Goal: Download file/media

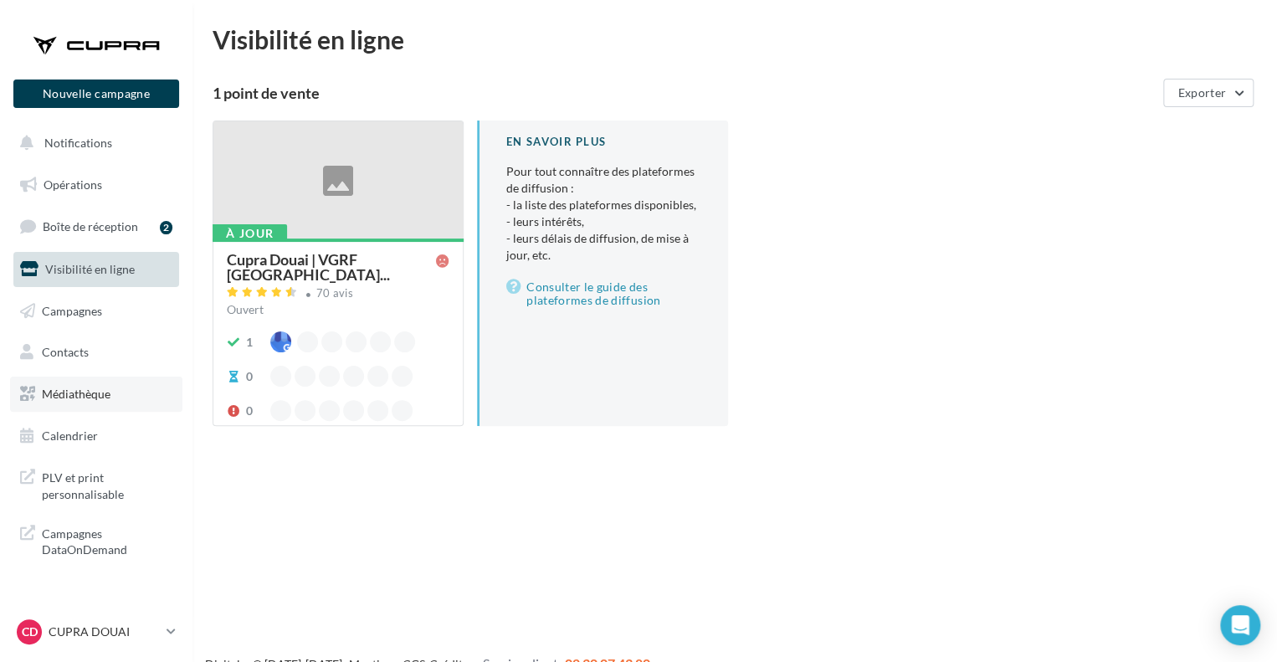
click at [118, 401] on link "Médiathèque" at bounding box center [96, 394] width 172 height 35
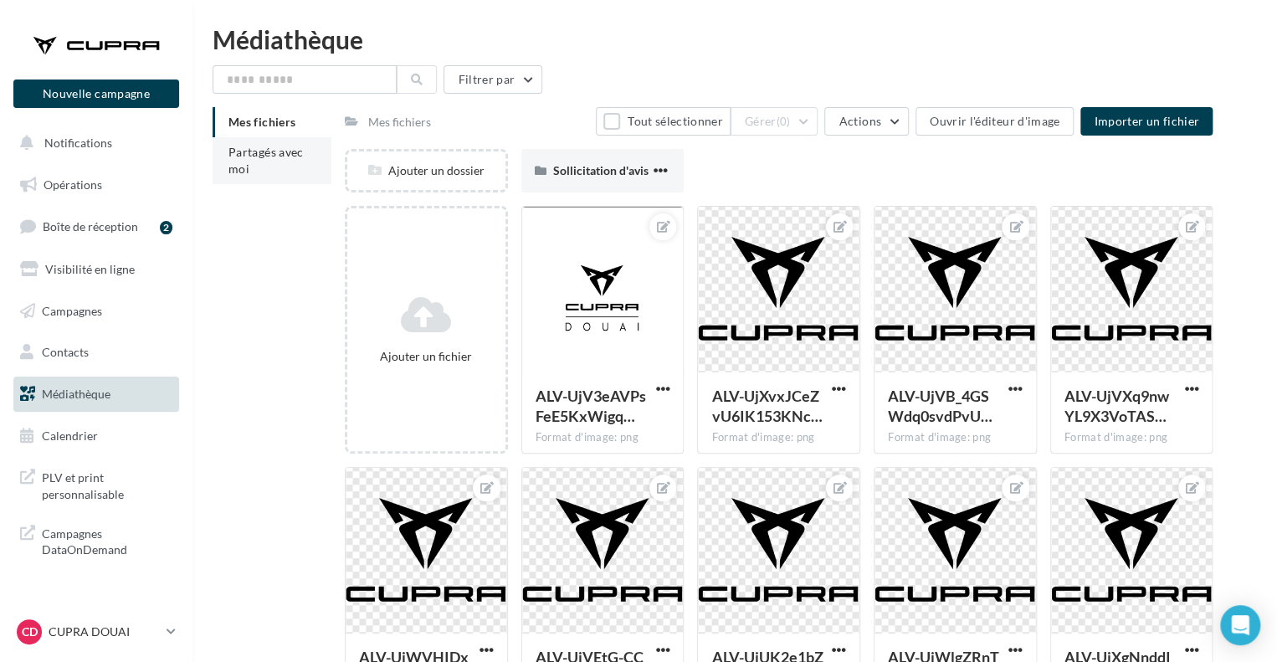
click at [284, 163] on li "Partagés avec moi" at bounding box center [272, 160] width 119 height 47
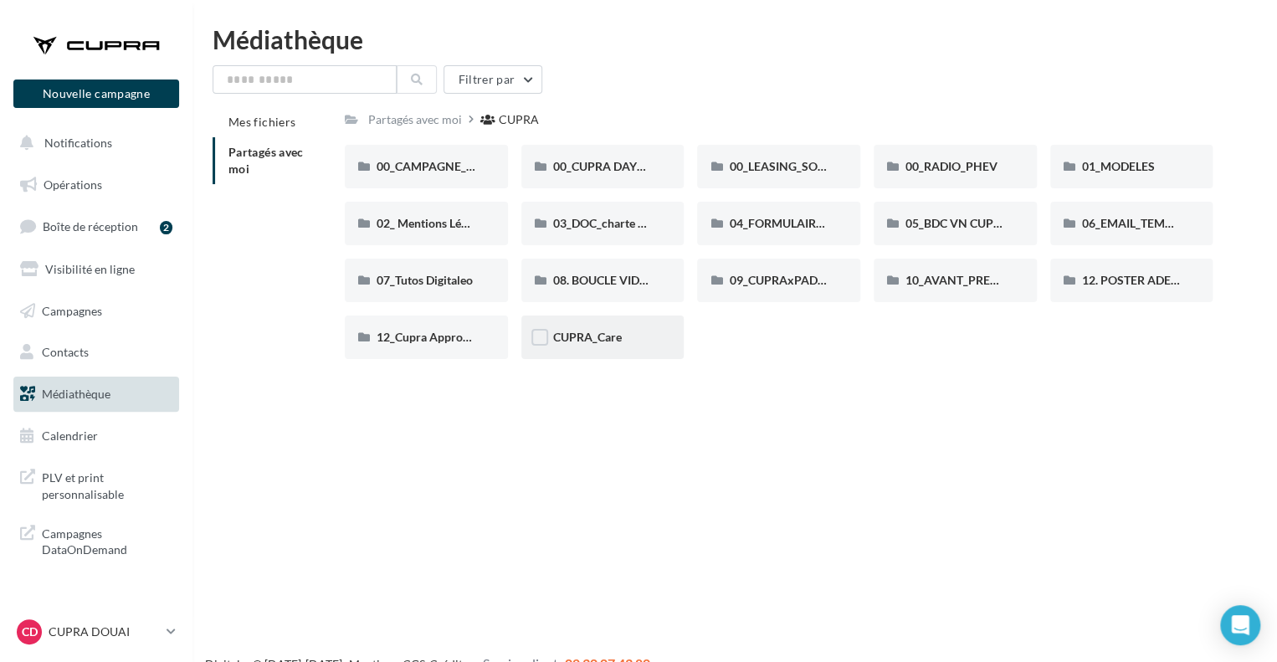
click at [595, 347] on div "CUPRA_Care" at bounding box center [602, 338] width 163 height 44
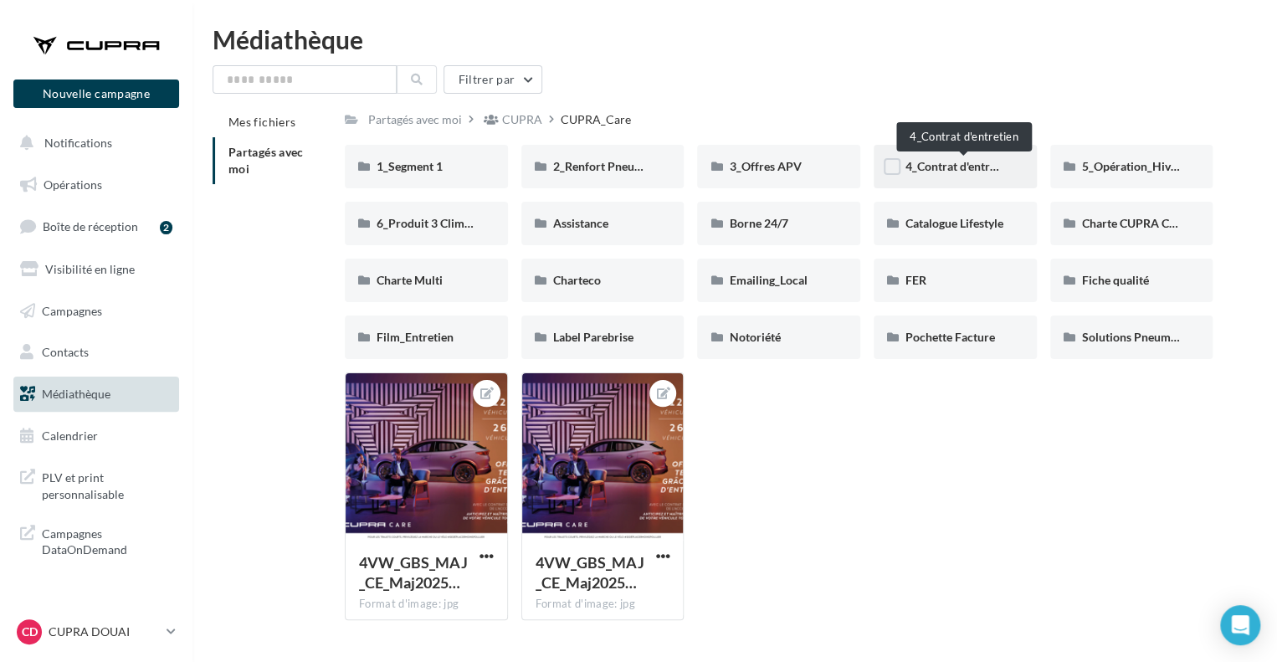
click at [949, 165] on span "4_Contrat d'entretien" at bounding box center [961, 166] width 110 height 14
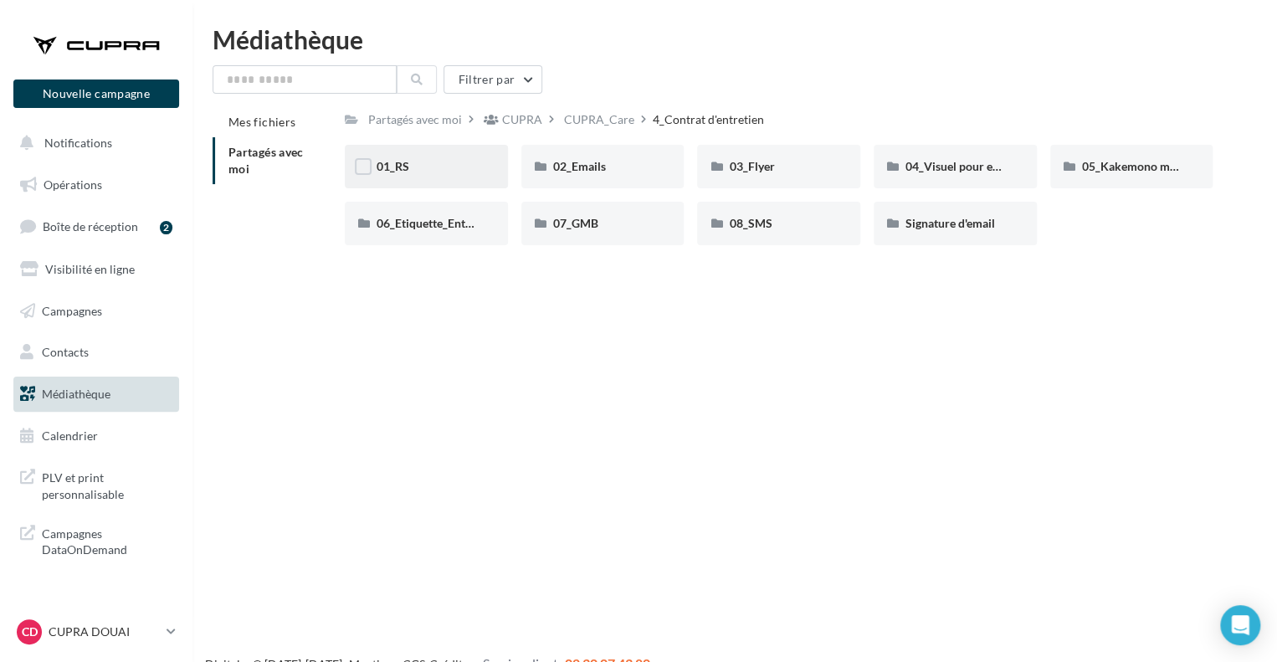
click at [435, 163] on div "01_RS" at bounding box center [427, 166] width 100 height 17
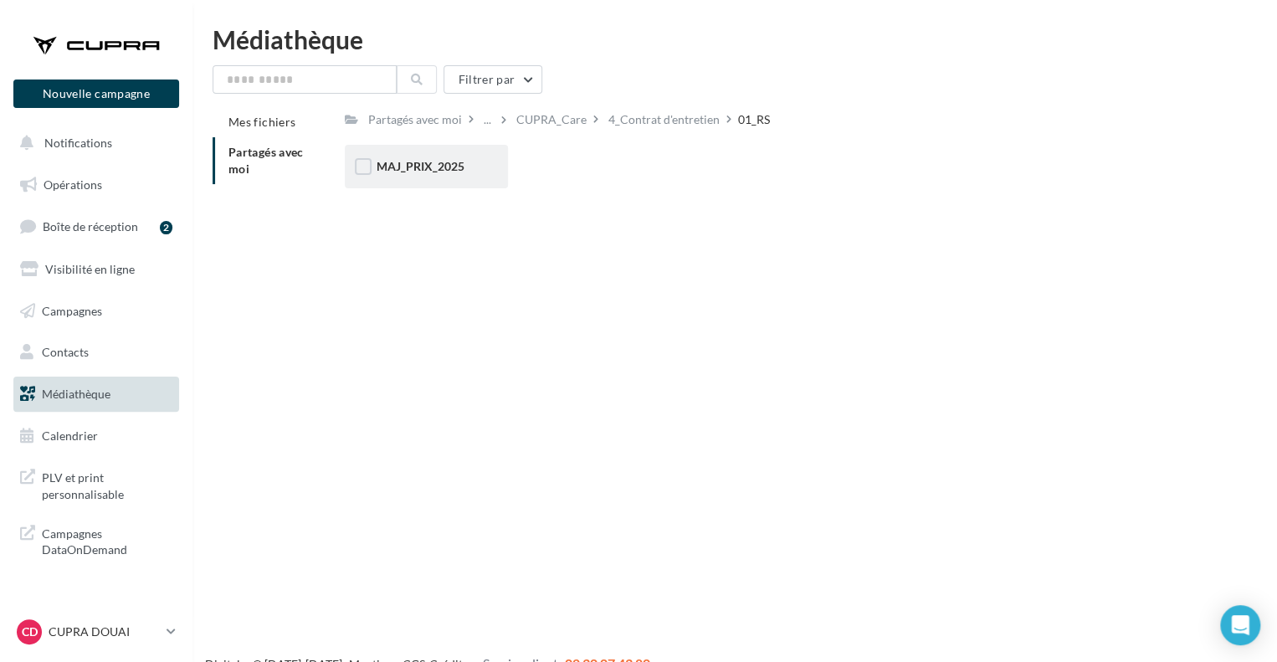
click at [429, 157] on div "MAJ_PRIX_2025" at bounding box center [426, 167] width 163 height 44
click at [444, 172] on div "Carrousel" at bounding box center [427, 166] width 100 height 17
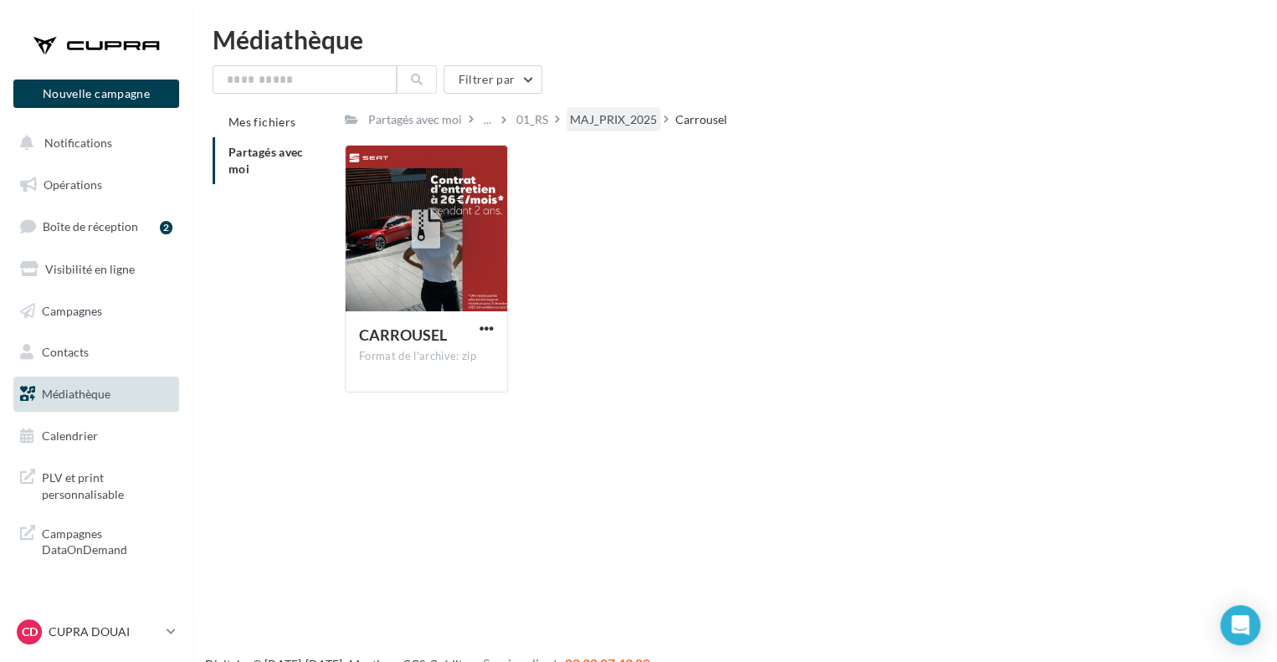
click at [649, 121] on div "MAJ_PRIX_2025" at bounding box center [613, 119] width 87 height 17
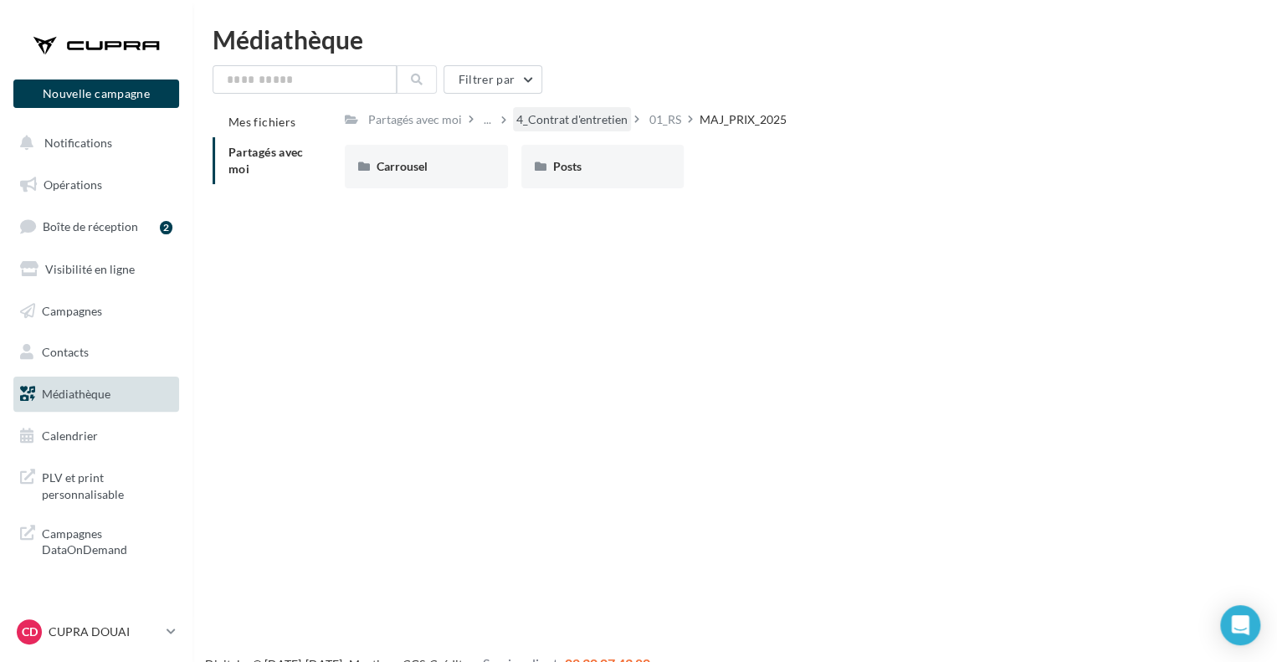
click at [599, 120] on div "4_Contrat d'entretien" at bounding box center [571, 119] width 111 height 17
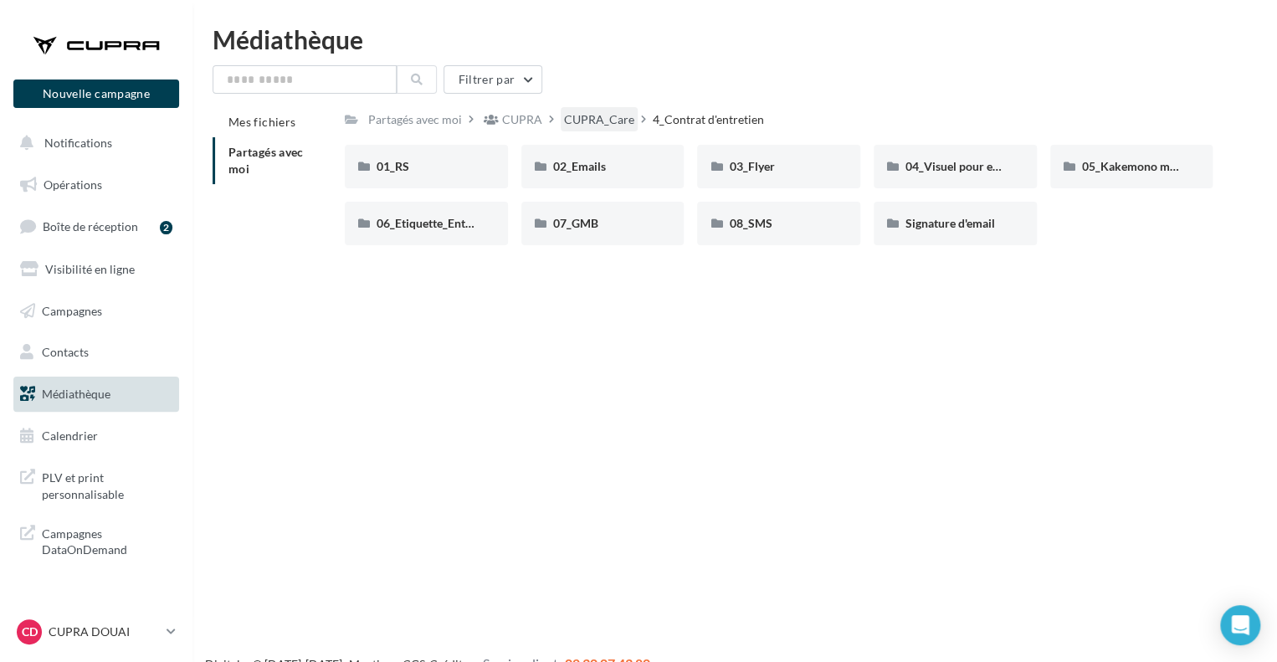
click at [579, 120] on div "CUPRA_Care" at bounding box center [599, 119] width 70 height 17
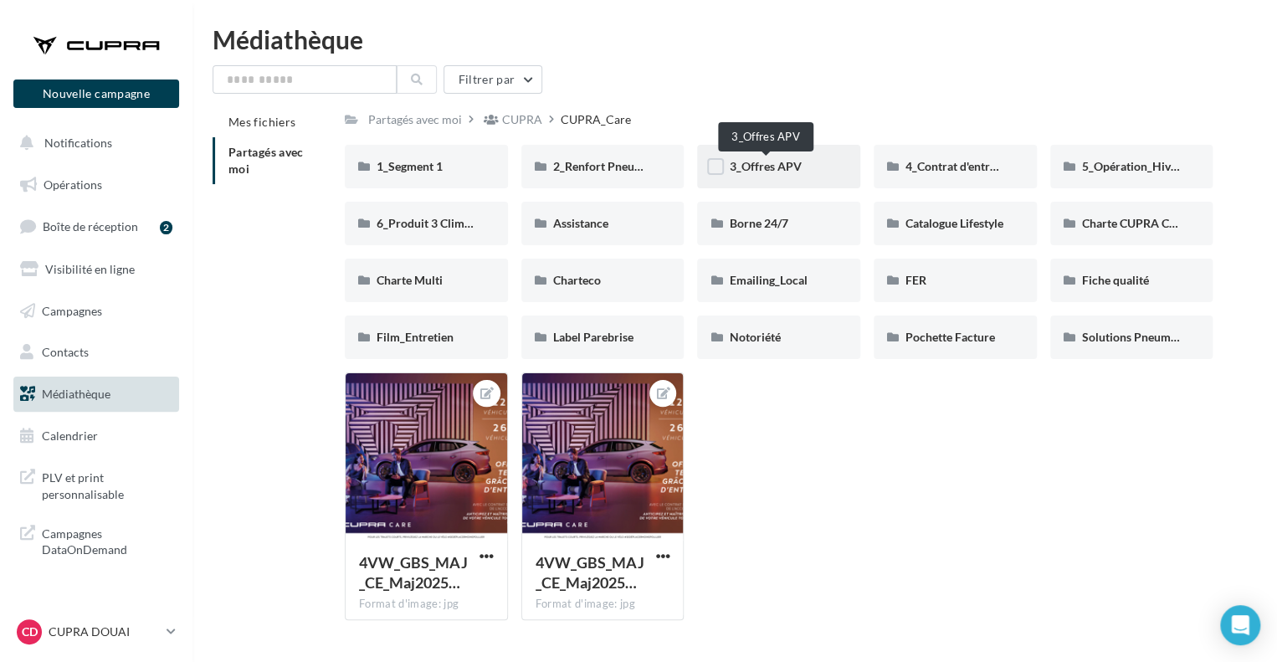
click at [770, 163] on span "3_Offres APV" at bounding box center [765, 166] width 72 height 14
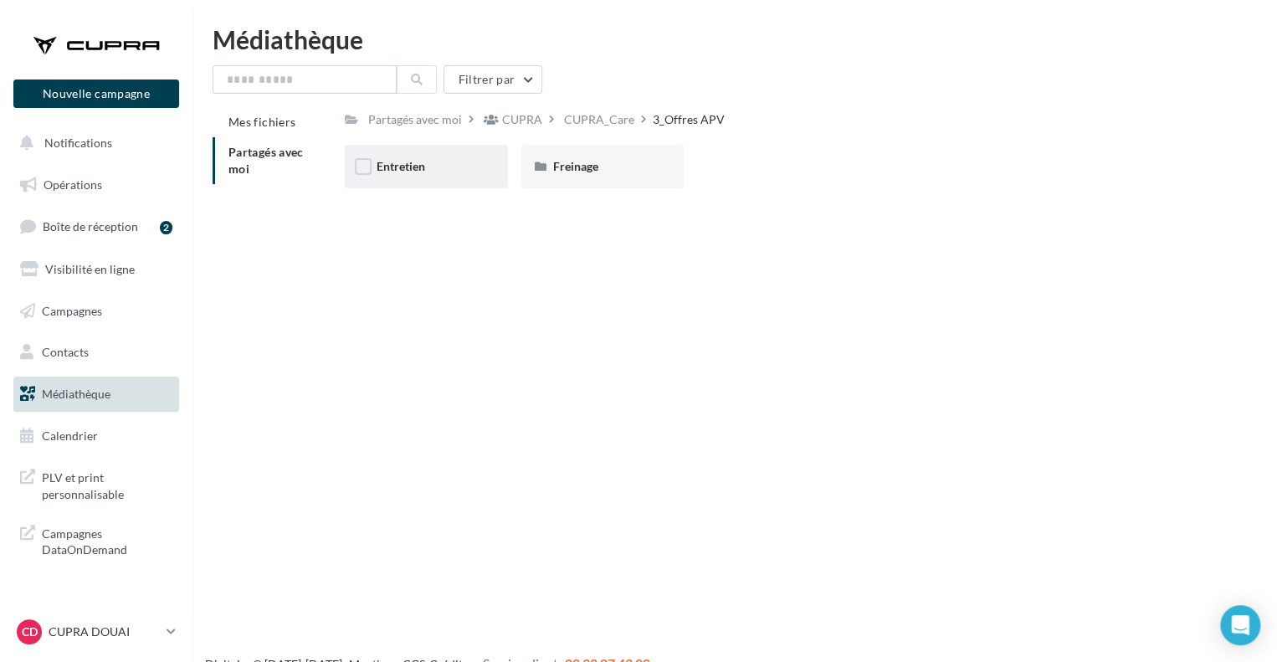
click at [432, 174] on div "Entretien" at bounding box center [427, 166] width 100 height 17
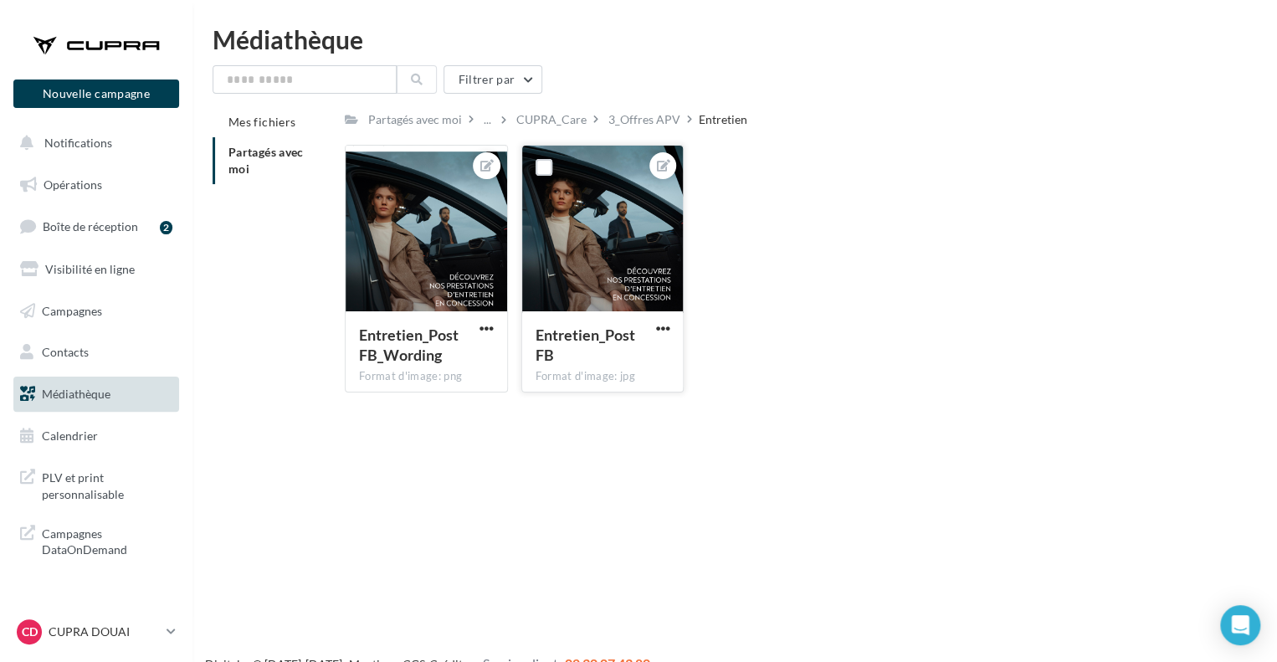
click at [653, 327] on button "button" at bounding box center [662, 329] width 21 height 17
click at [586, 412] on button "Télécharger" at bounding box center [584, 405] width 177 height 44
click at [635, 267] on div at bounding box center [603, 229] width 162 height 167
click at [610, 228] on div at bounding box center [603, 229] width 162 height 167
click at [706, 280] on div "Entretien_Post FB_Wording Format d'image: png Entretien_Post FB_Wording Entreti…" at bounding box center [785, 275] width 881 height 261
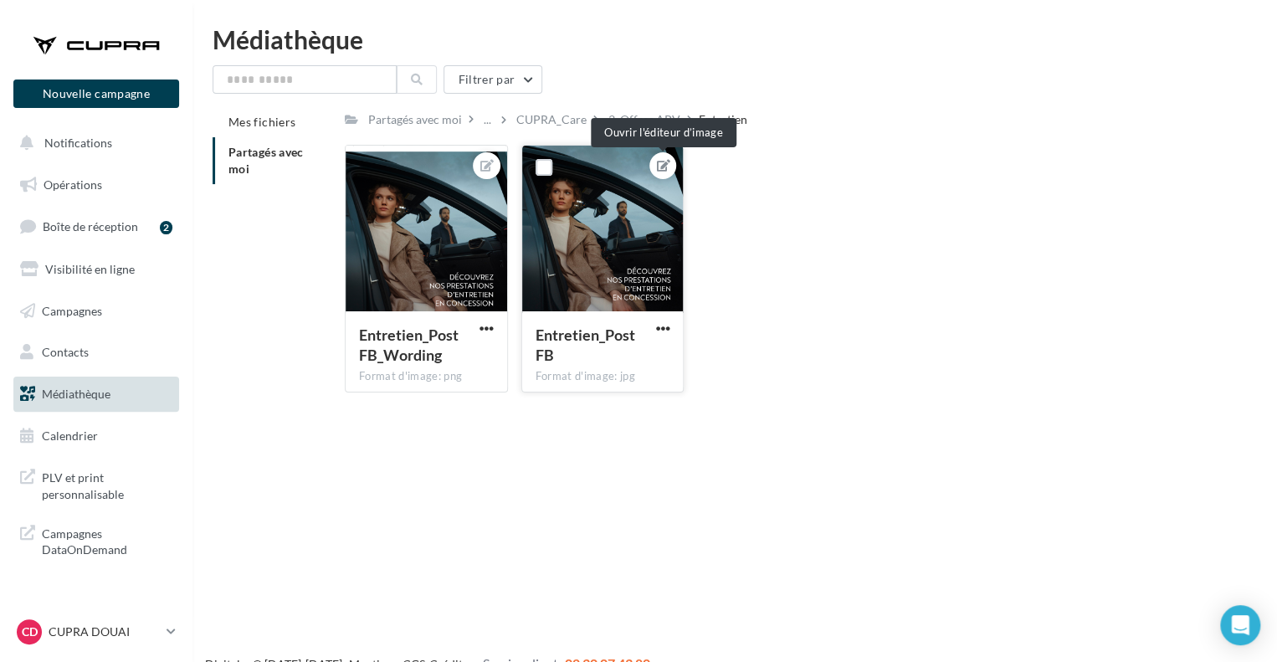
click at [663, 163] on icon at bounding box center [663, 166] width 13 height 12
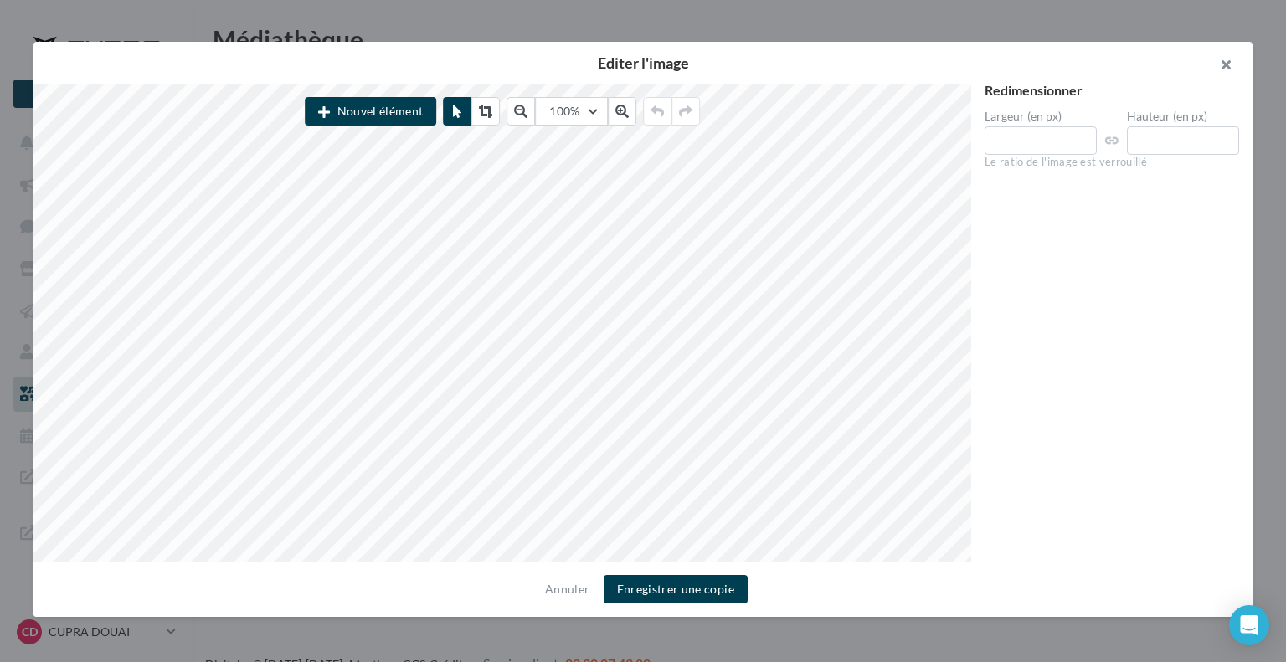
click at [1225, 64] on button "button" at bounding box center [1218, 67] width 67 height 50
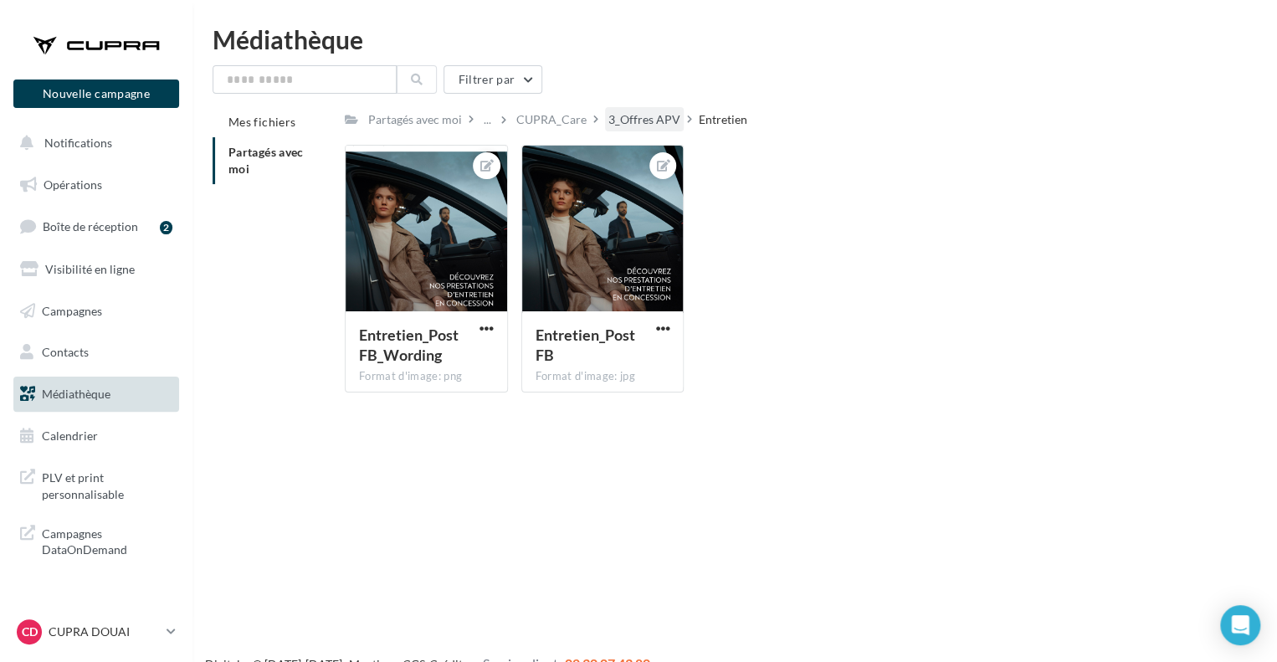
click at [660, 116] on div "3_Offres APV" at bounding box center [644, 119] width 72 height 17
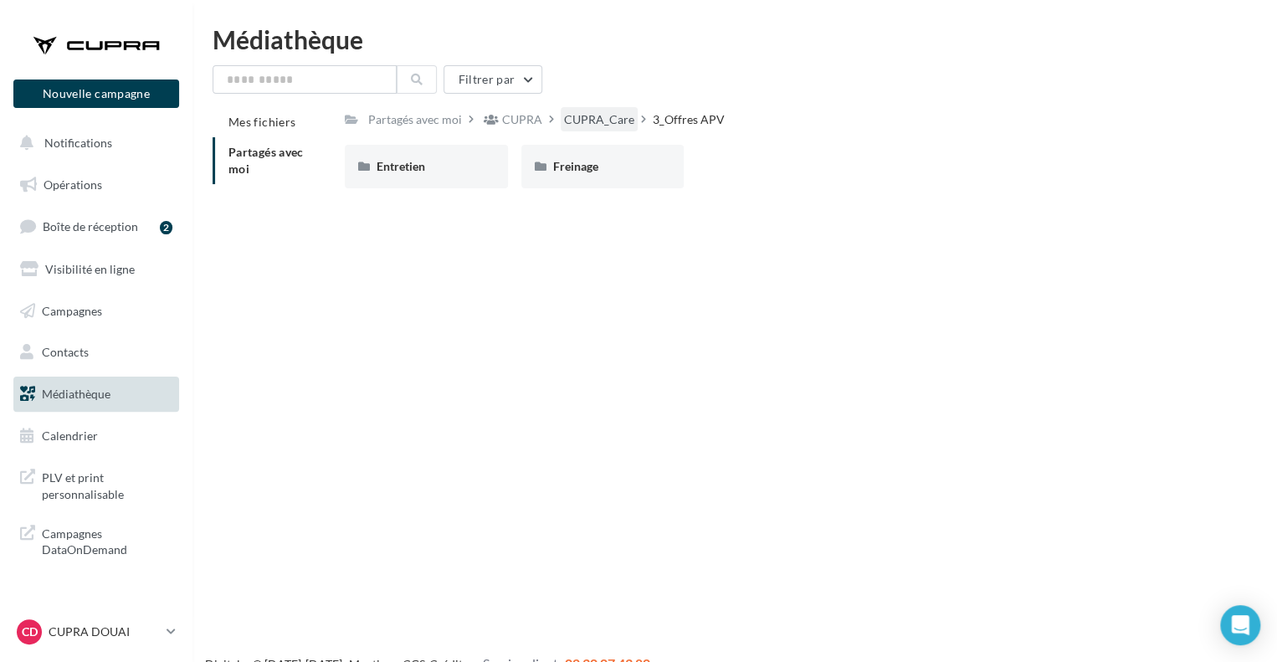
click at [626, 125] on div "CUPRA_Care" at bounding box center [599, 119] width 70 height 17
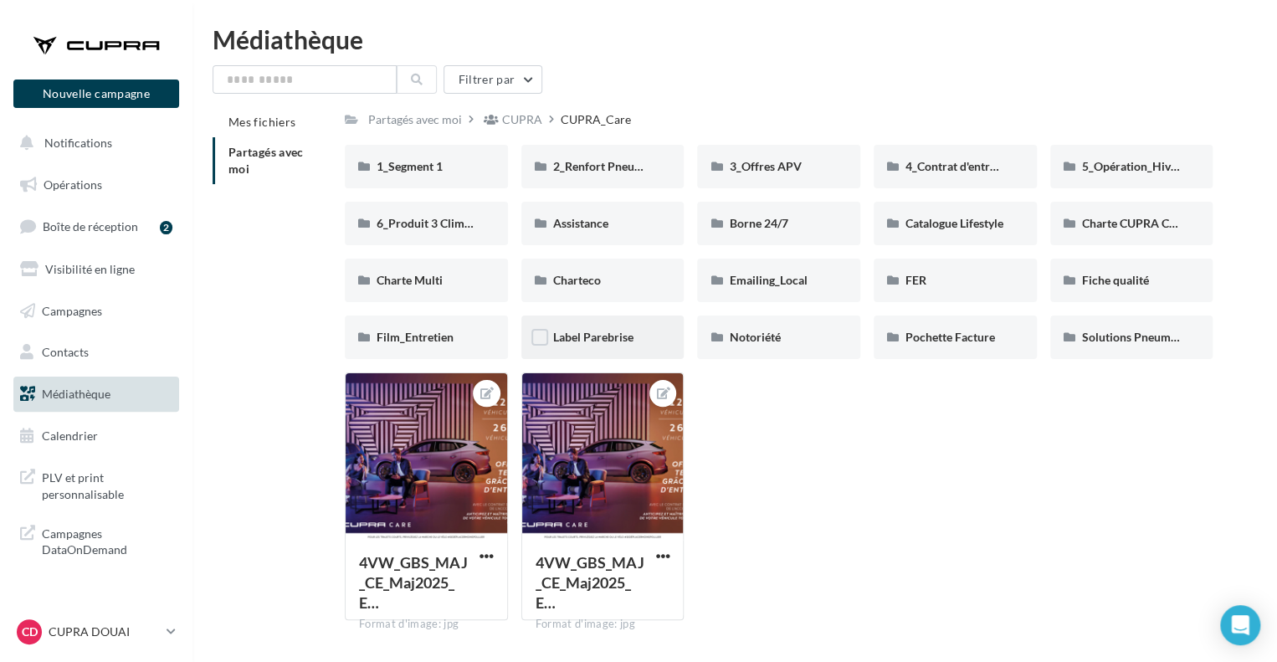
click at [630, 327] on div "Label Parebrise" at bounding box center [602, 338] width 163 height 44
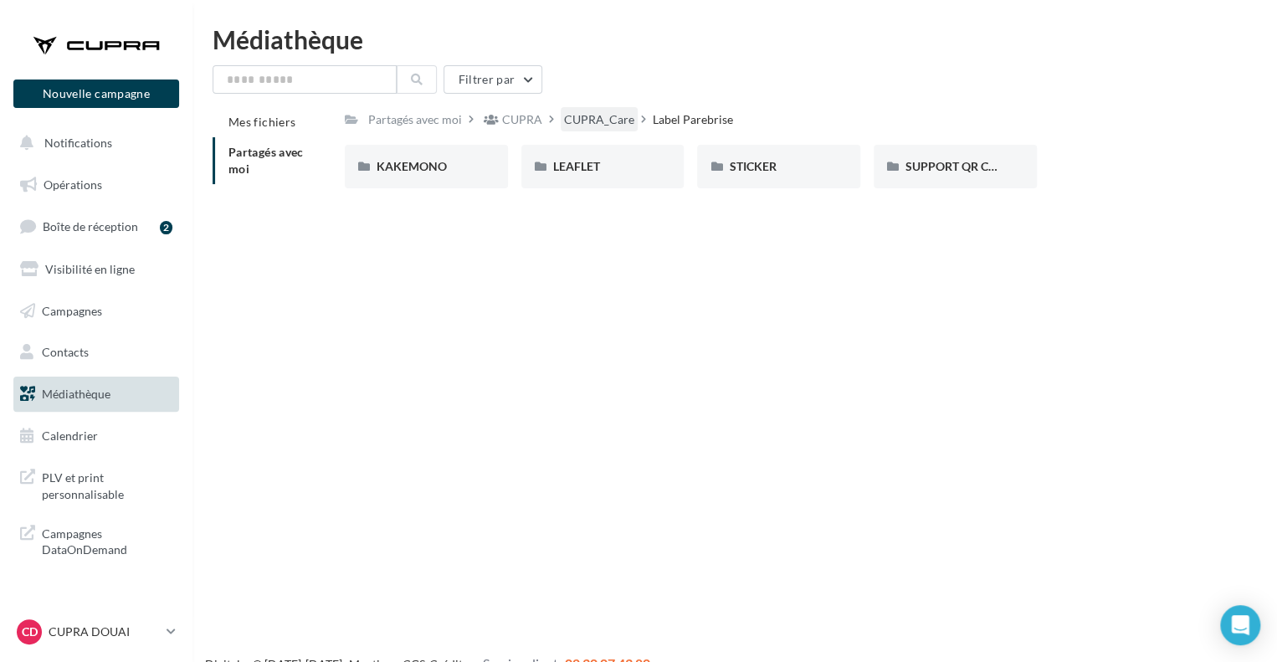
click at [595, 126] on div "CUPRA_Care" at bounding box center [599, 119] width 70 height 17
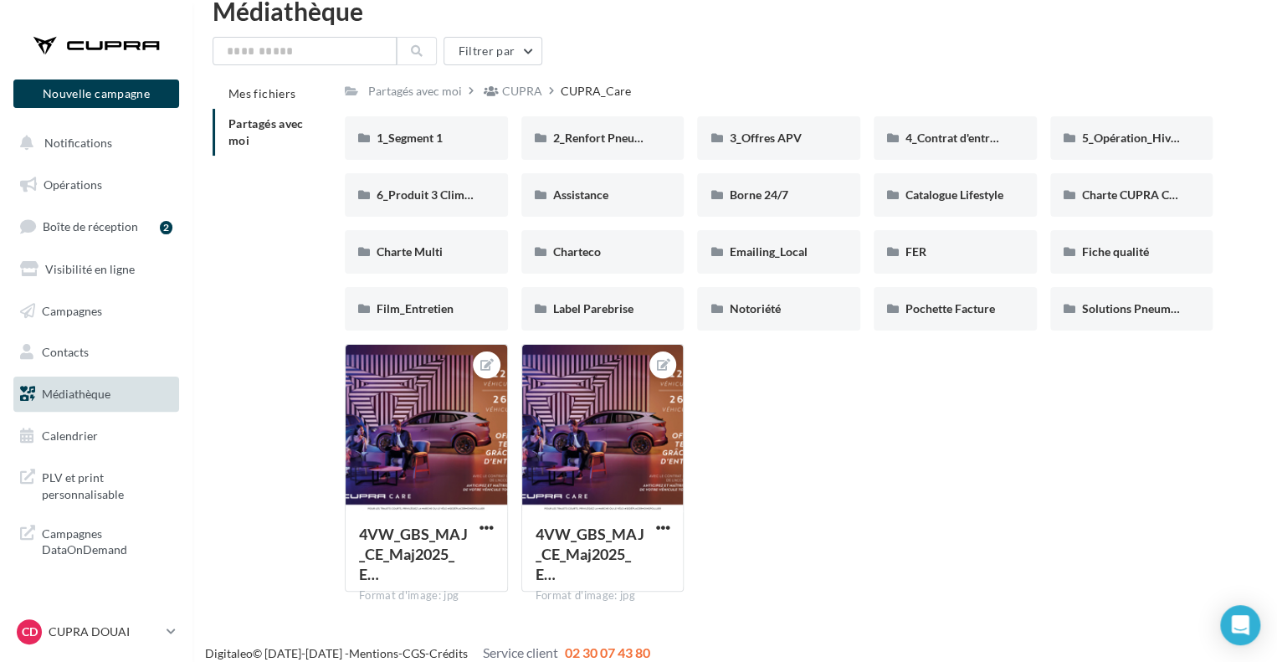
scroll to position [44, 0]
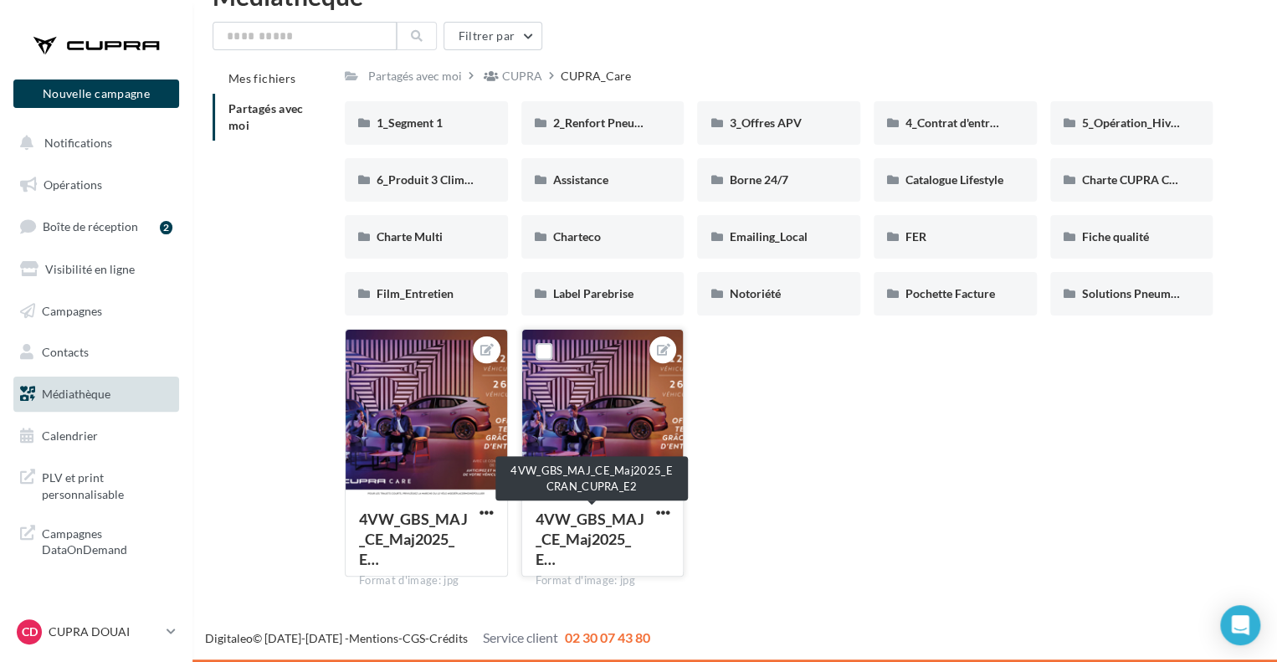
click at [589, 523] on span "4VW_GBS_MAJ_CE_Maj2025_E…" at bounding box center [590, 539] width 109 height 59
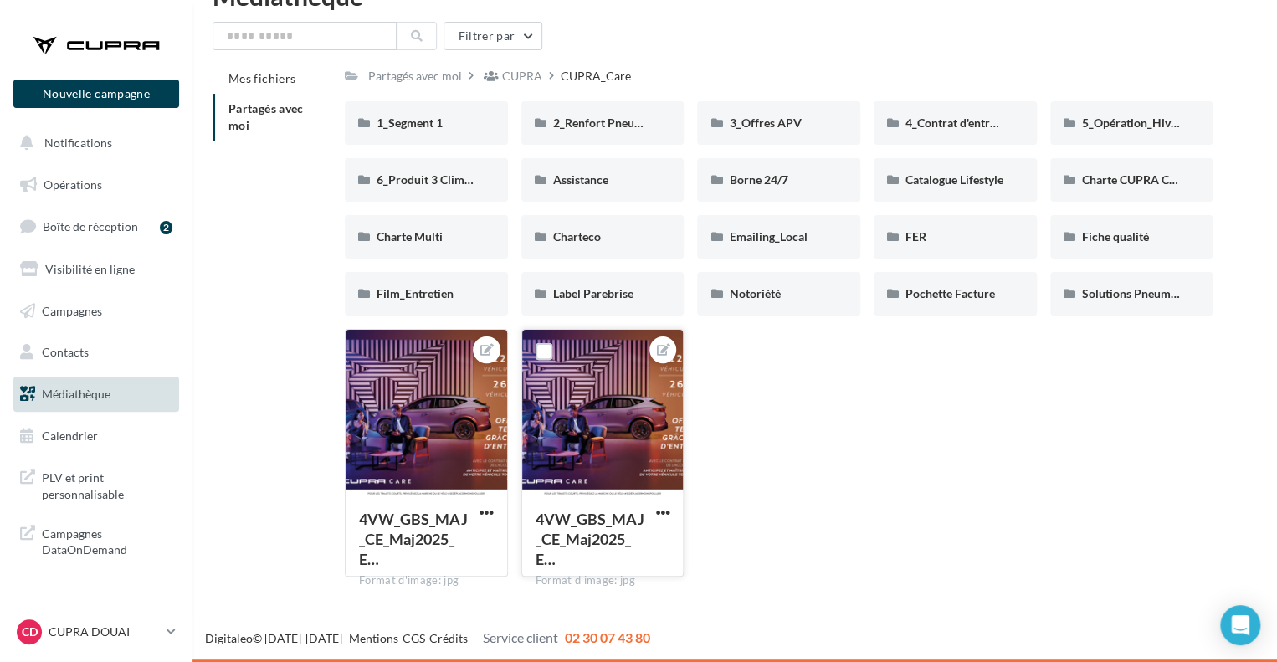
click at [607, 446] on div at bounding box center [603, 413] width 162 height 167
click at [668, 506] on span "button" at bounding box center [662, 513] width 14 height 14
click at [578, 580] on button "Télécharger" at bounding box center [584, 589] width 177 height 44
click at [147, 623] on div "CD CUPRA DOUAI cupra_douai" at bounding box center [88, 631] width 143 height 25
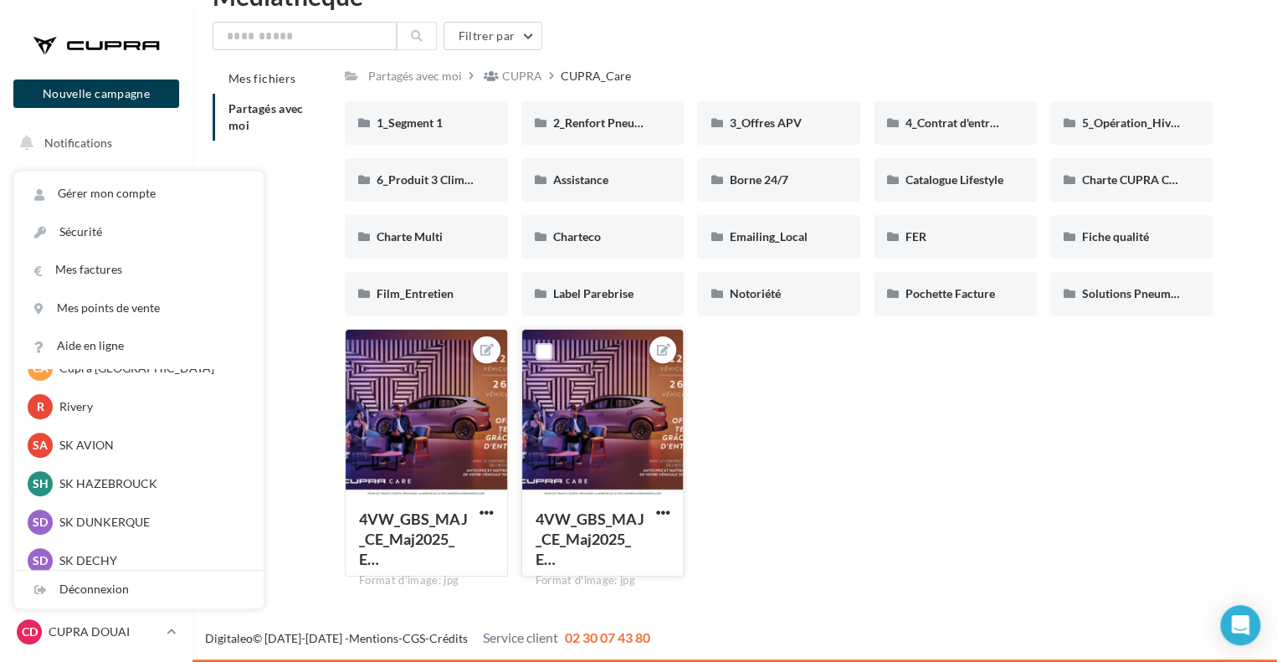
scroll to position [418, 0]
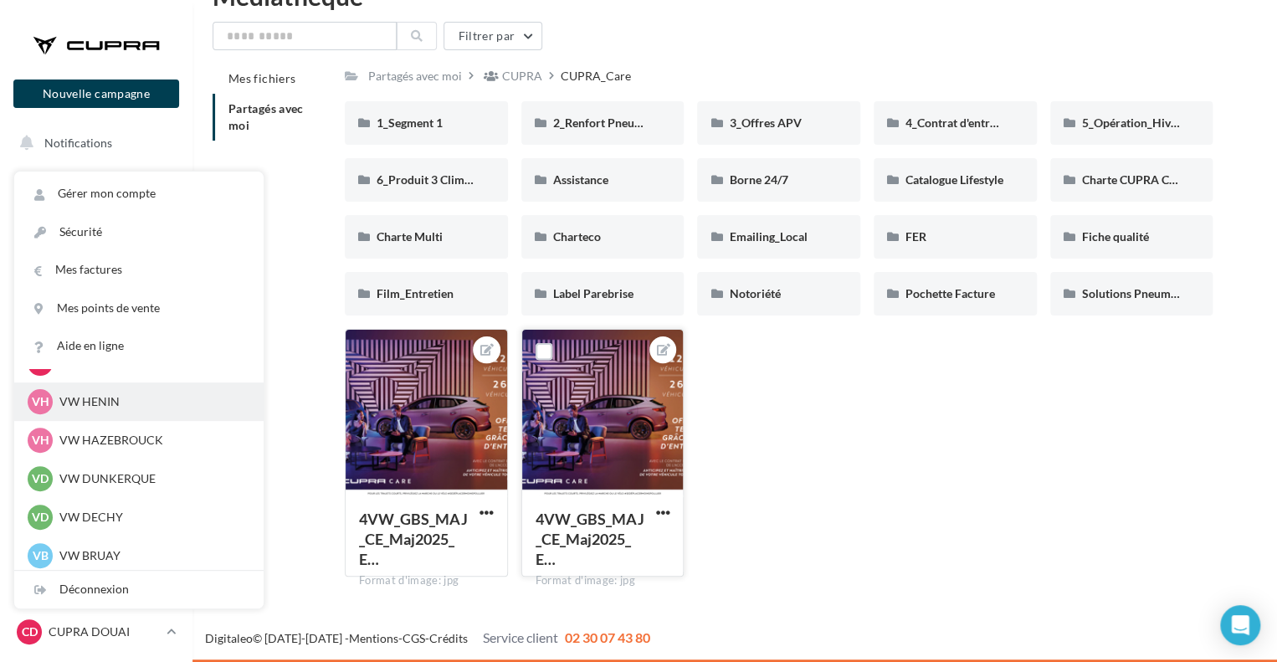
click at [151, 406] on p "VW HENIN" at bounding box center [151, 401] width 184 height 17
